Goal: Information Seeking & Learning: Learn about a topic

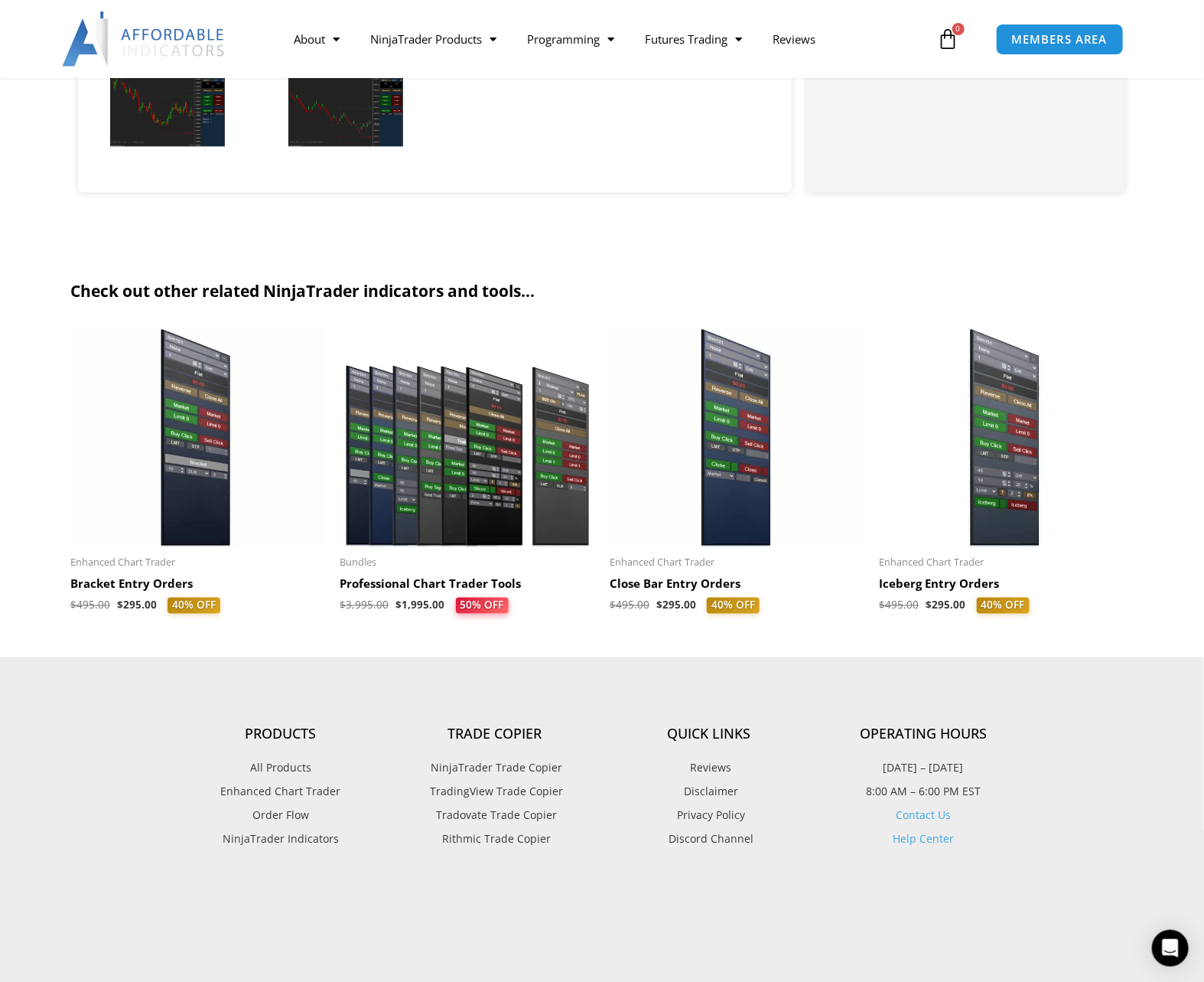
scroll to position [3639, 0]
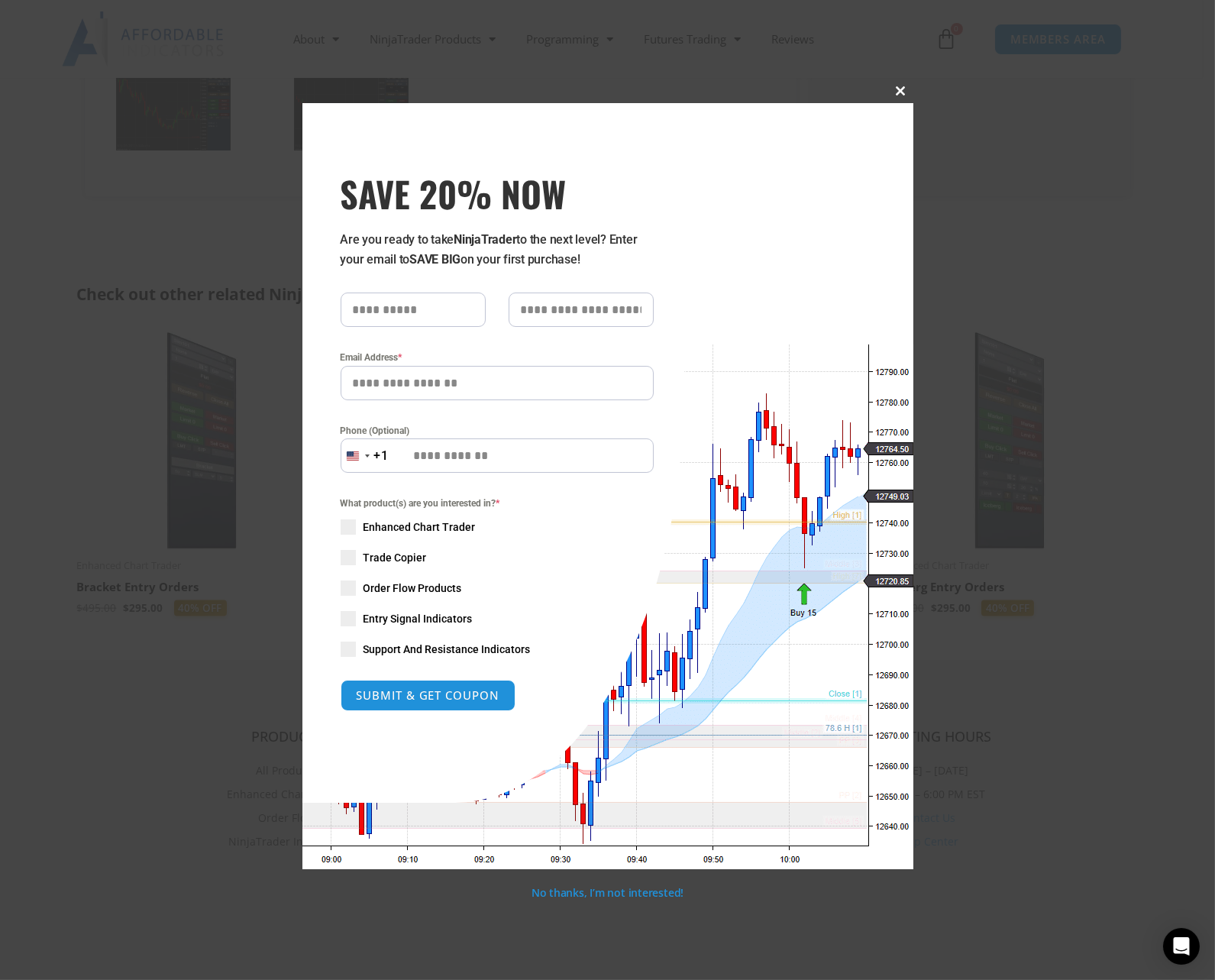
click at [910, 90] on span at bounding box center [901, 91] width 25 height 9
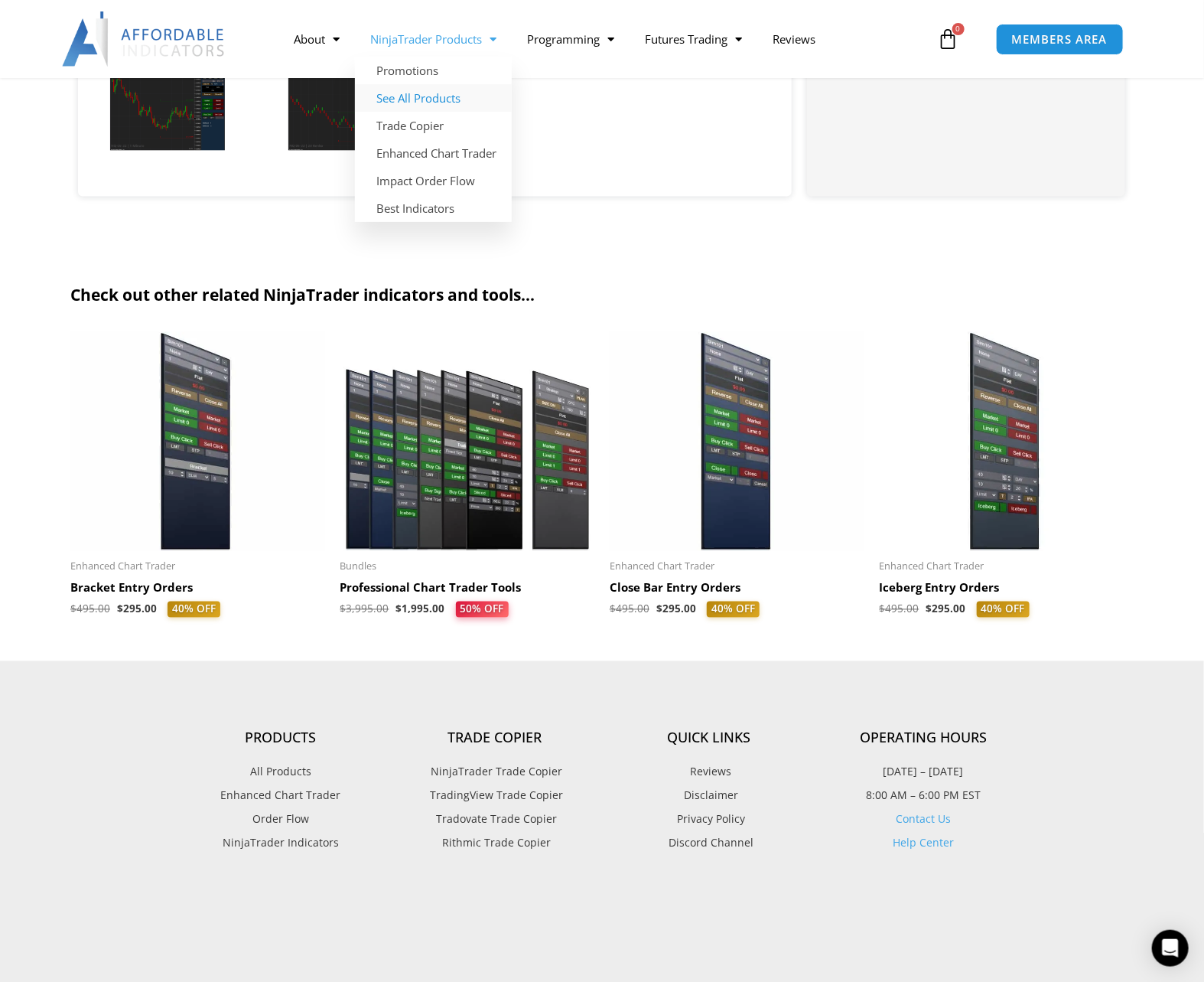
click at [443, 99] on link "See All Products" at bounding box center [433, 98] width 157 height 27
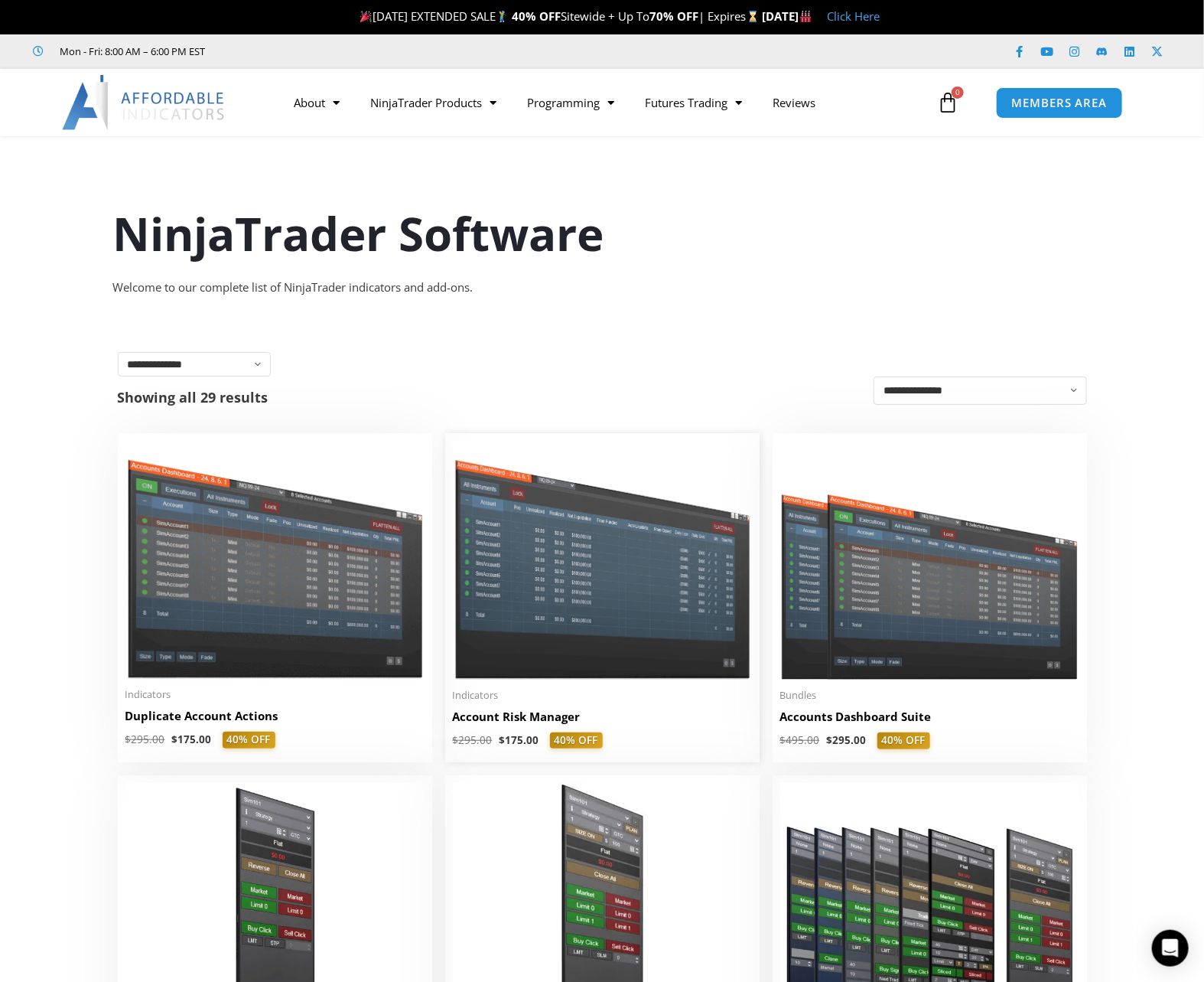
click at [494, 584] on img at bounding box center [602, 560] width 300 height 238
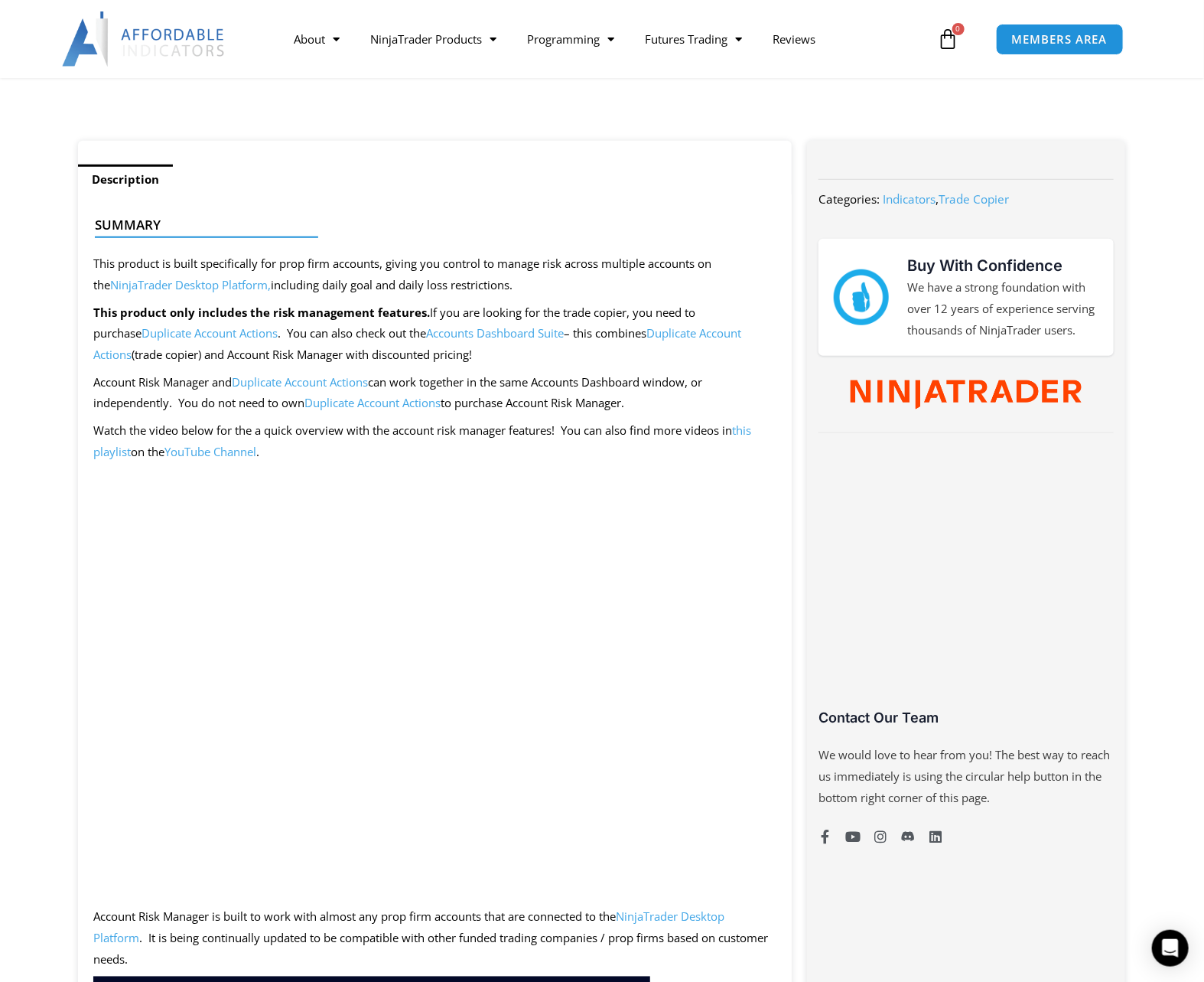
scroll to position [509, 0]
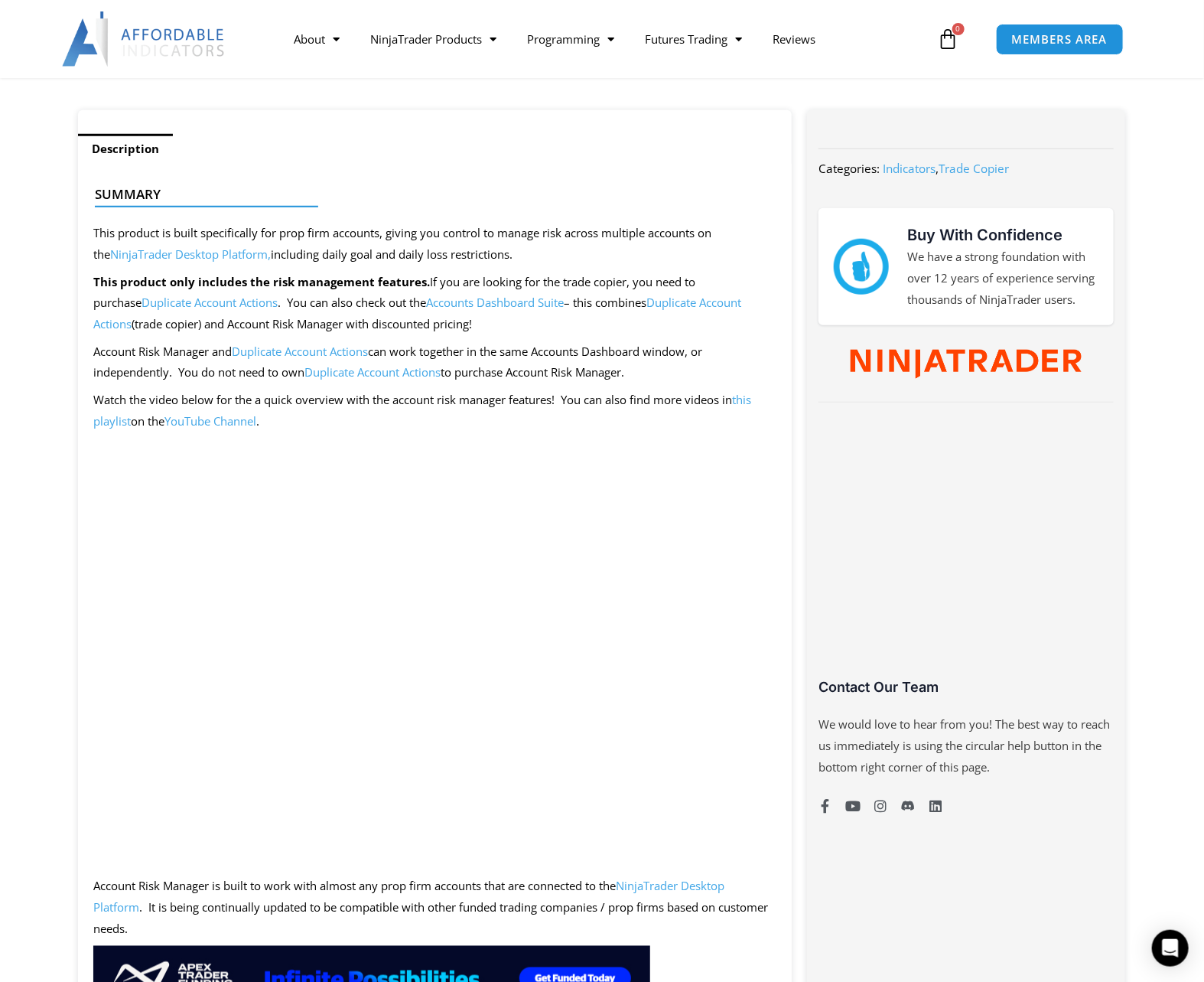
click at [460, 308] on link "Accounts Dashboard Suite" at bounding box center [495, 302] width 138 height 15
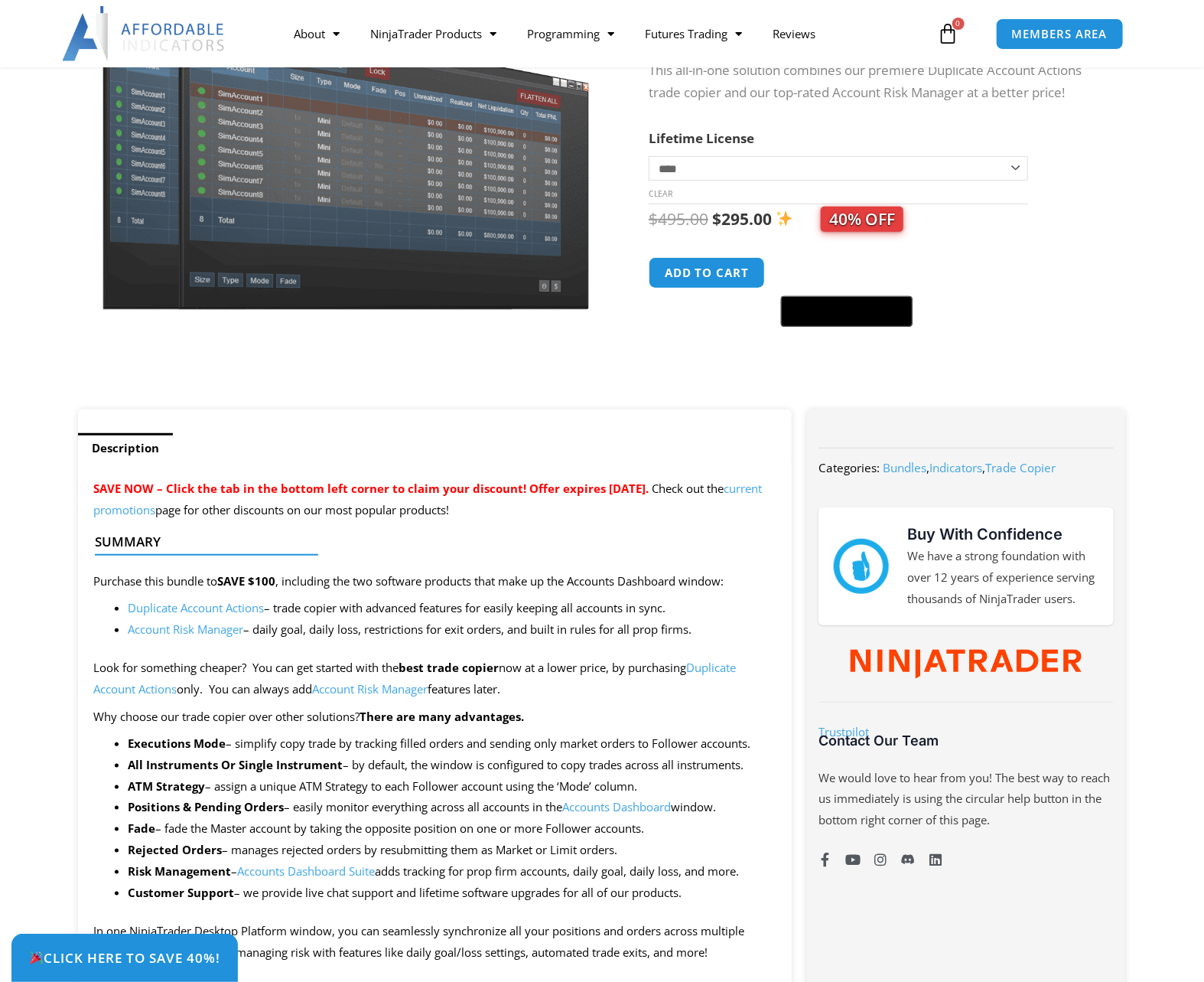
scroll to position [85, 0]
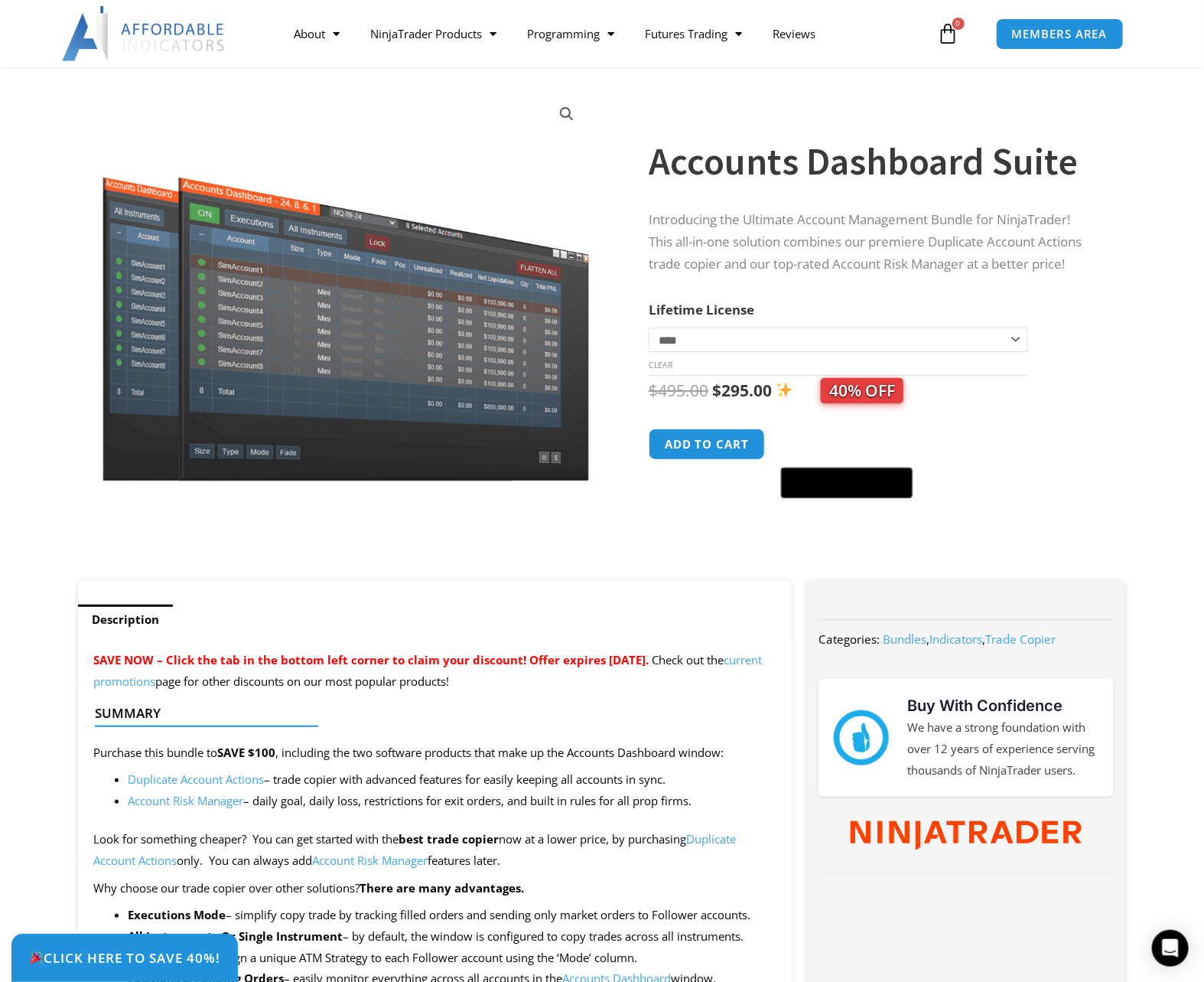
drag, startPoint x: 1057, startPoint y: 455, endPoint x: 1045, endPoint y: 458, distance: 12.4
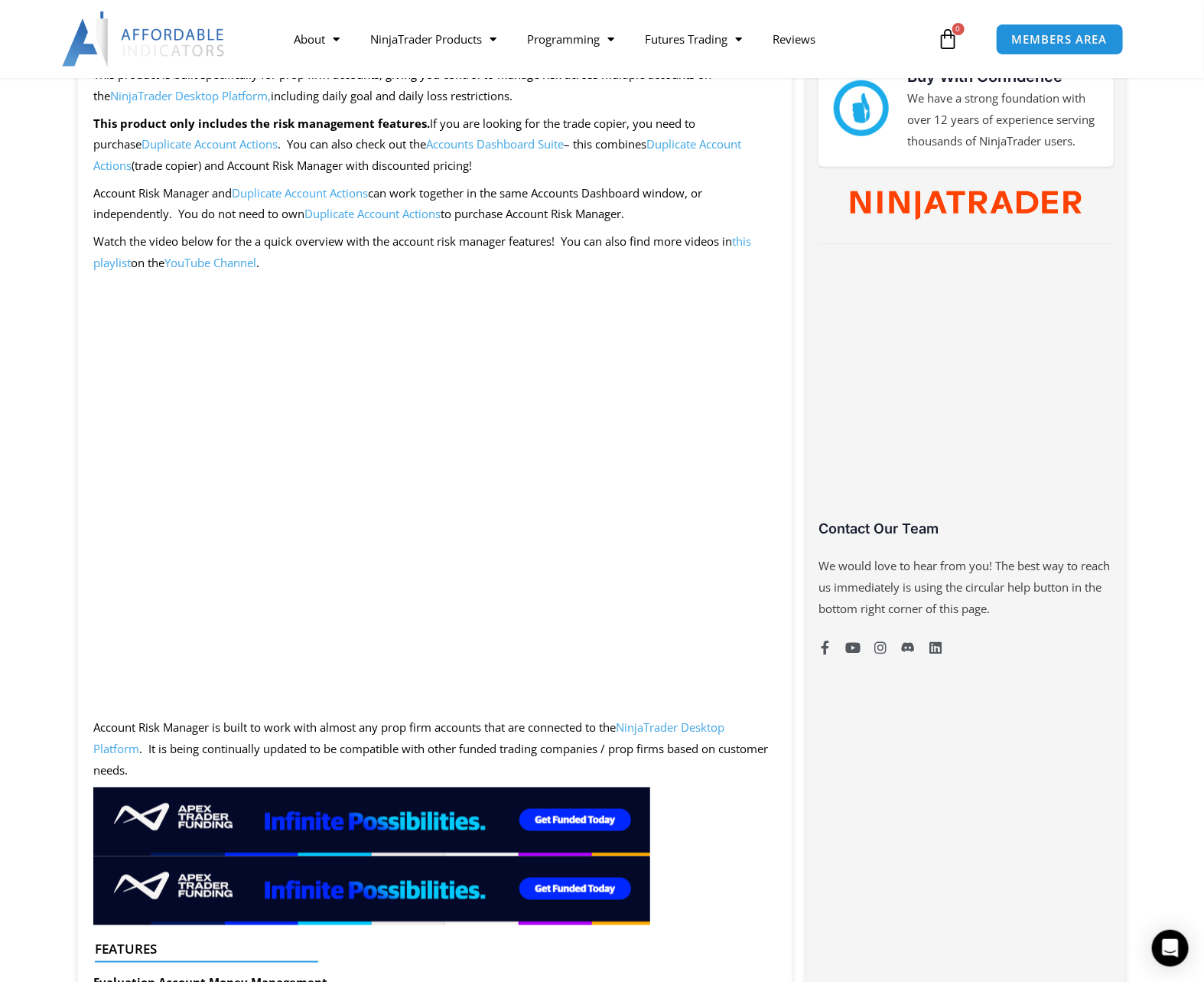
scroll to position [680, 0]
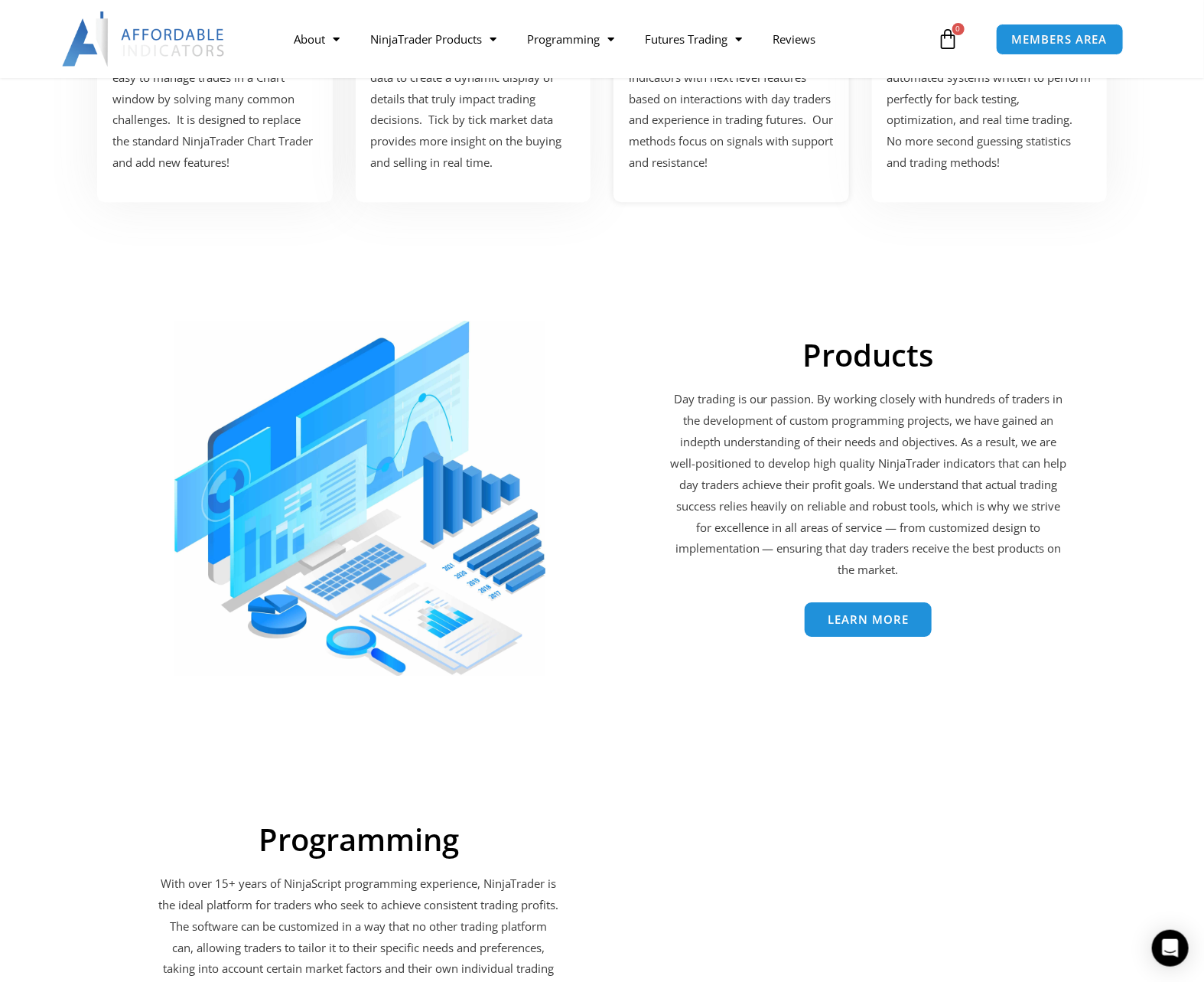
scroll to position [2125, 0]
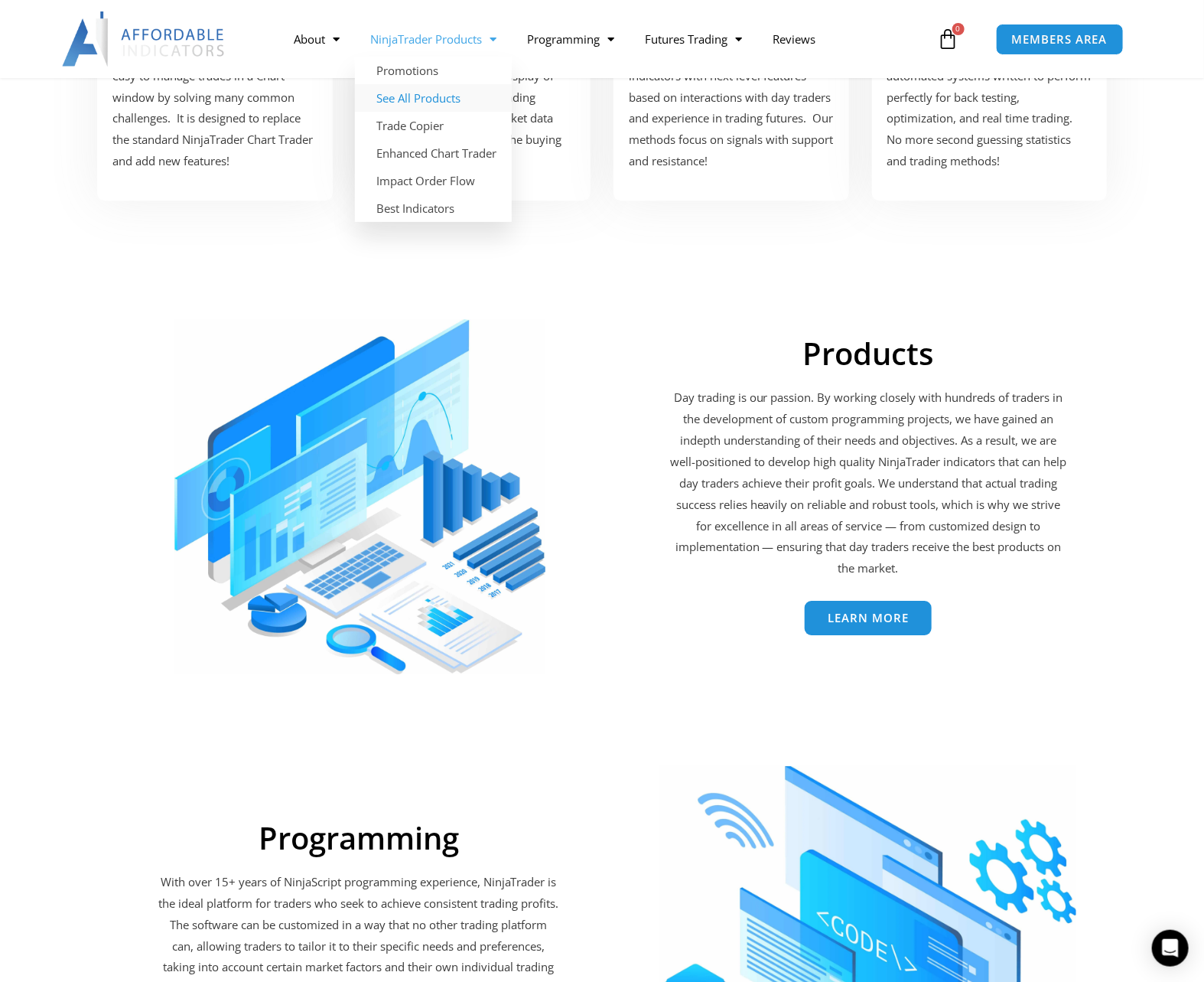
click at [416, 98] on link "See All Products" at bounding box center [433, 98] width 157 height 27
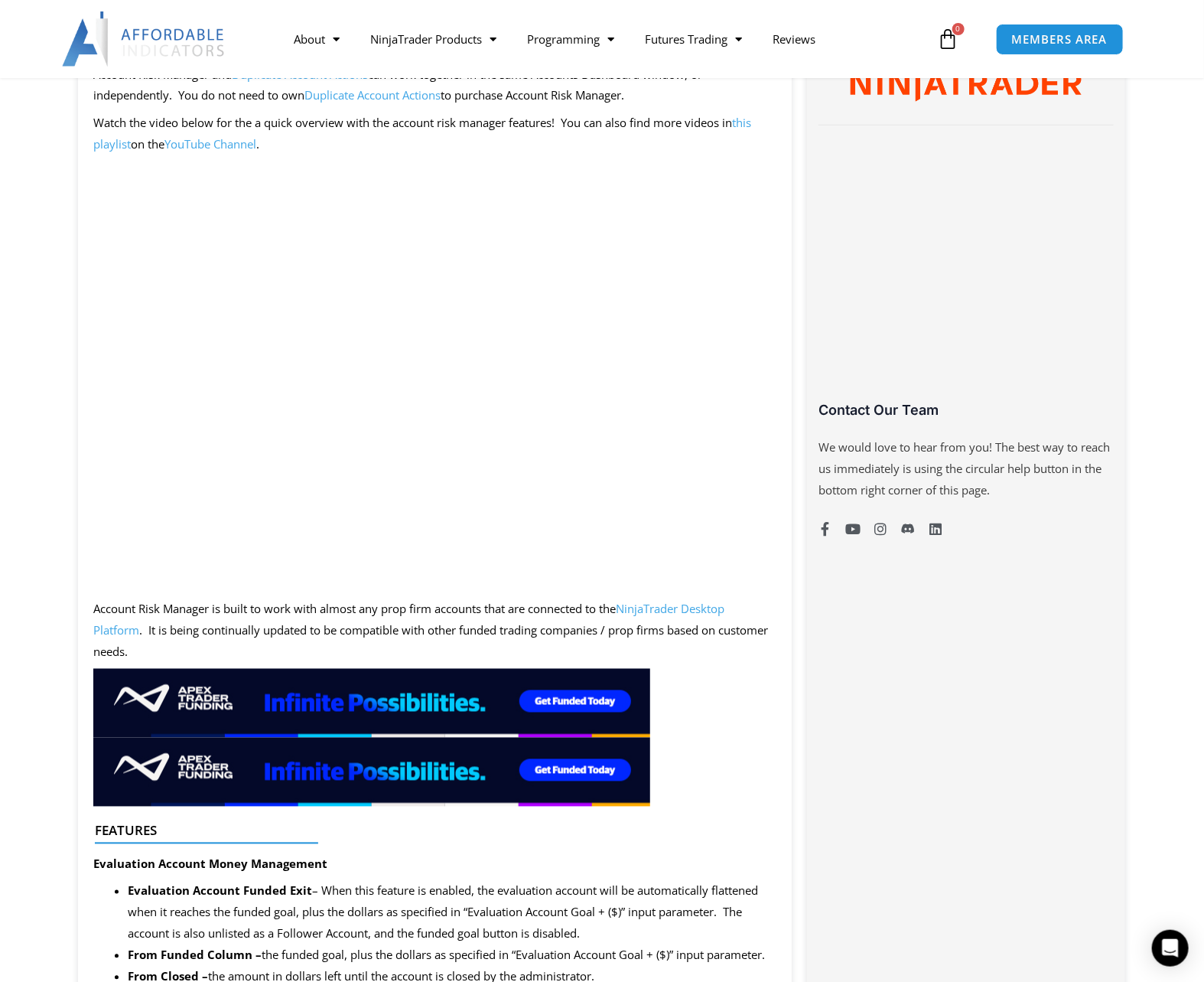
scroll to position [202, 0]
